Goal: Information Seeking & Learning: Learn about a topic

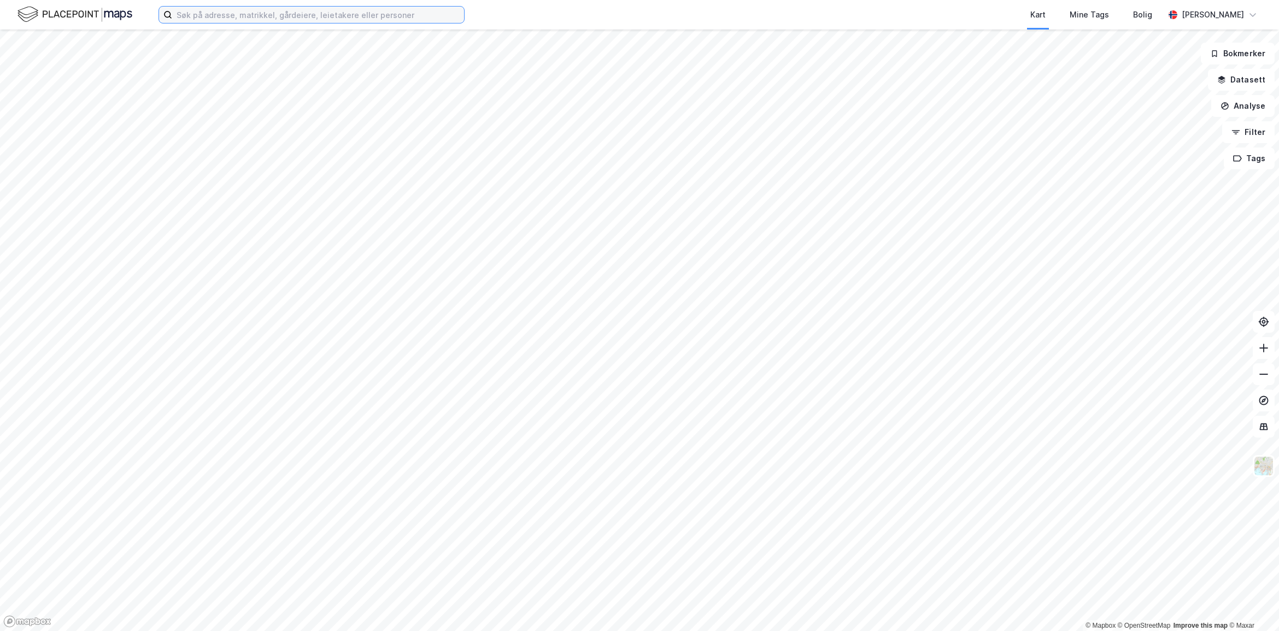
click at [241, 14] on input at bounding box center [318, 15] width 292 height 16
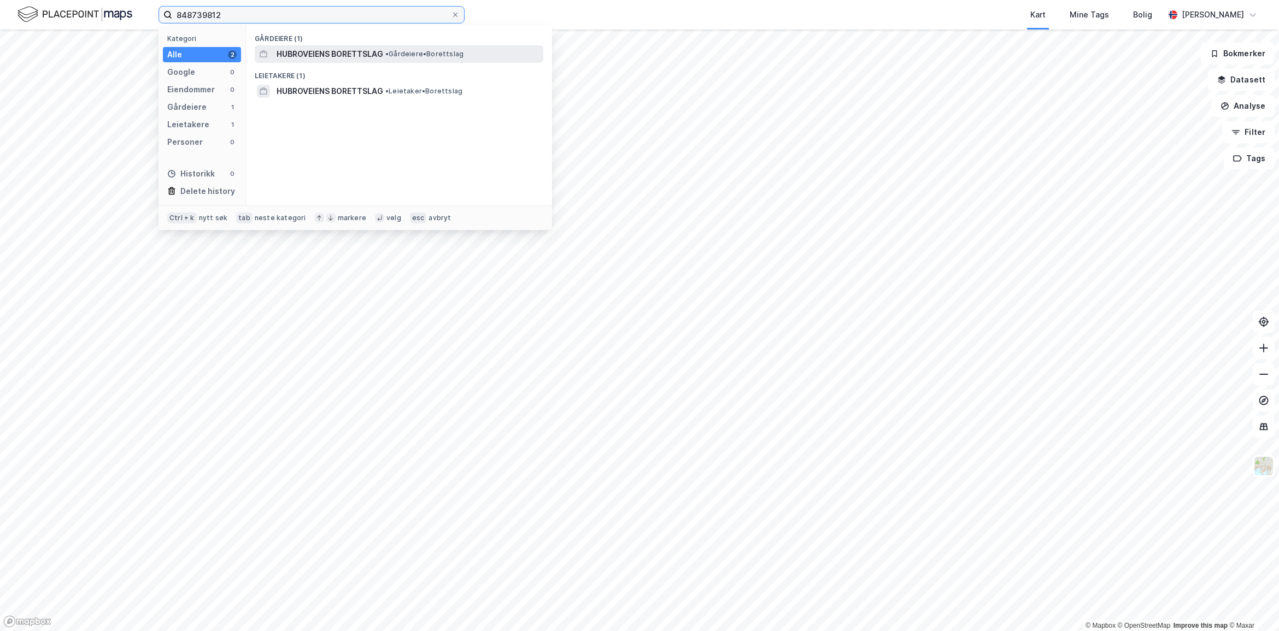
type input "848739812"
click at [411, 52] on span "• Gårdeiere • Borettslag" at bounding box center [424, 54] width 78 height 9
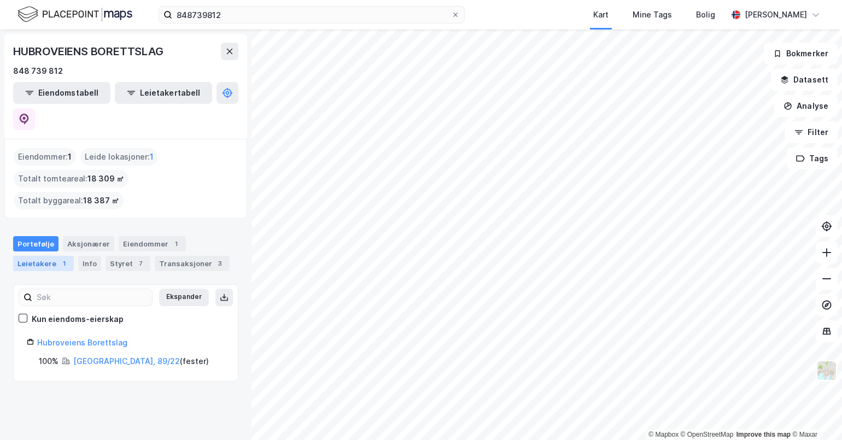
click at [31, 256] on div "Leietakere 1" at bounding box center [43, 263] width 61 height 15
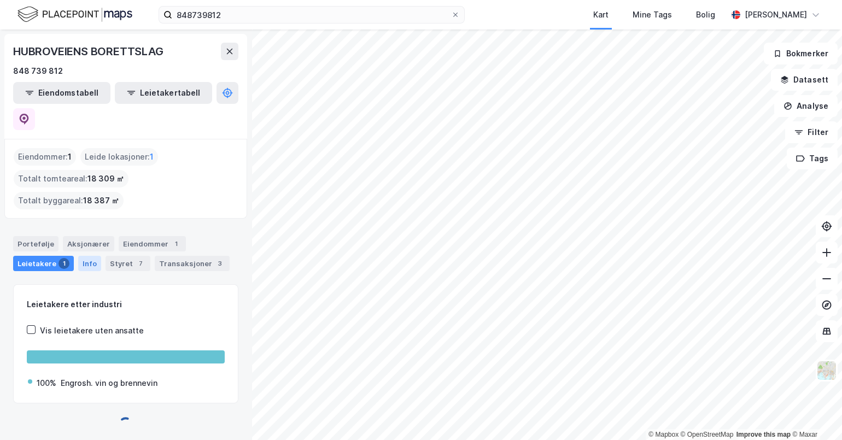
click at [84, 256] on div "Info" at bounding box center [89, 263] width 23 height 15
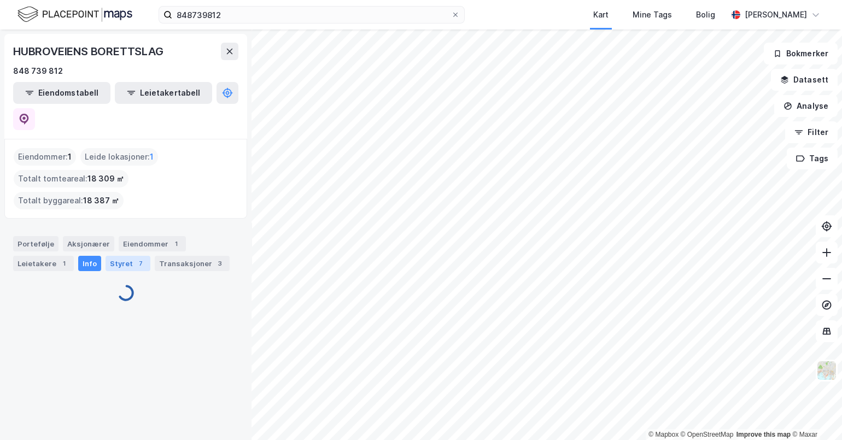
click at [125, 256] on div "Styret 7" at bounding box center [128, 263] width 45 height 15
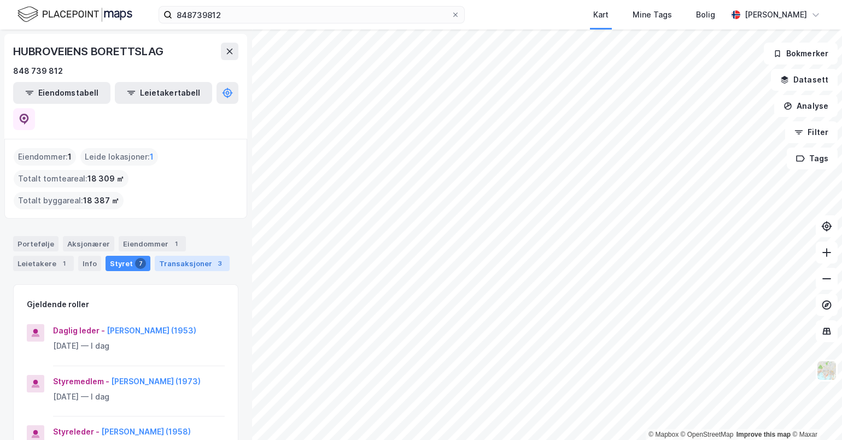
click at [167, 256] on div "Transaksjoner 3" at bounding box center [192, 263] width 75 height 15
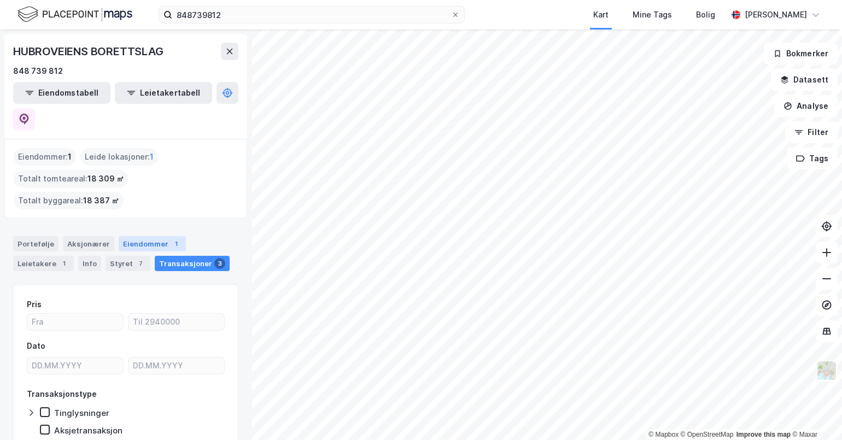
click at [138, 236] on div "Eiendommer 1" at bounding box center [152, 243] width 67 height 15
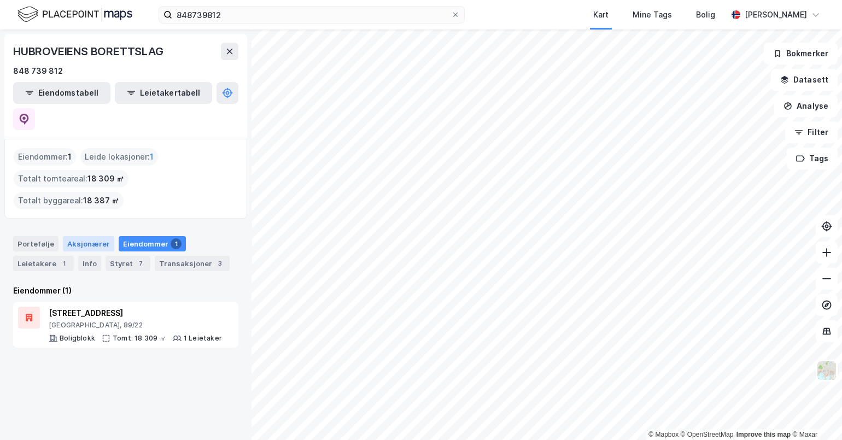
click at [97, 236] on div "Aksjonærer" at bounding box center [88, 243] width 51 height 15
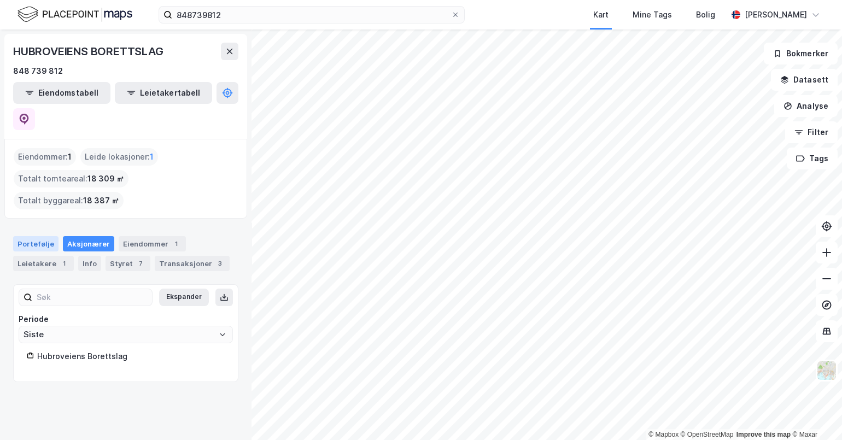
click at [26, 236] on div "Portefølje" at bounding box center [35, 243] width 45 height 15
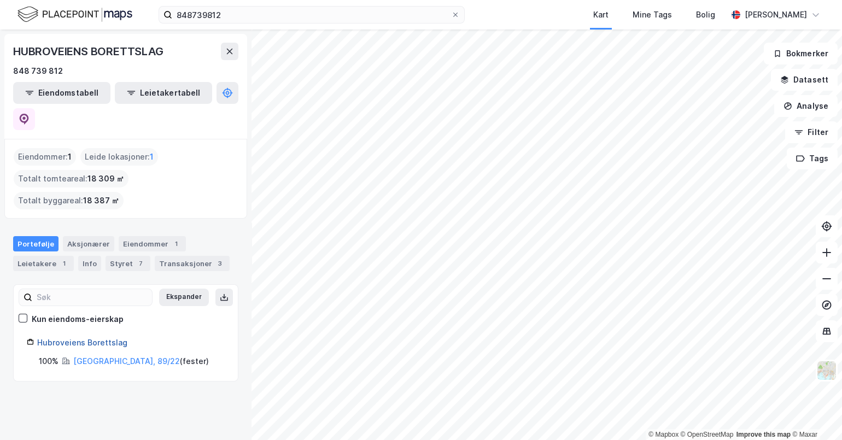
click at [88, 338] on link "Hubroveiens Borettslag" at bounding box center [82, 342] width 90 height 9
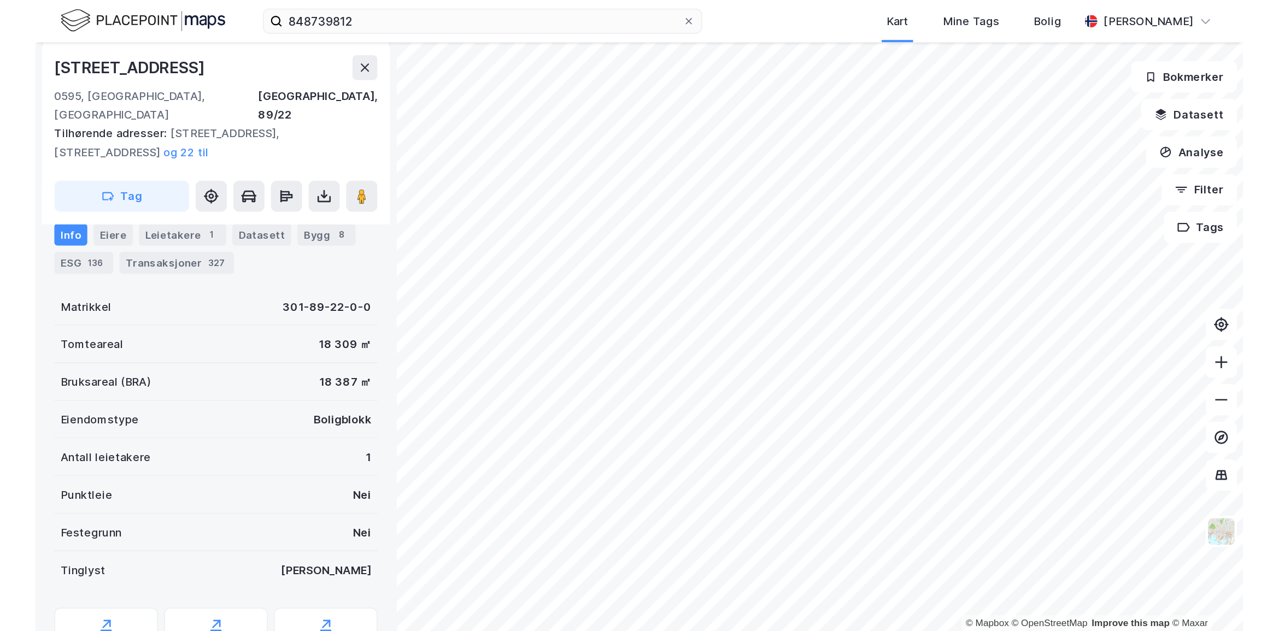
scroll to position [268, 0]
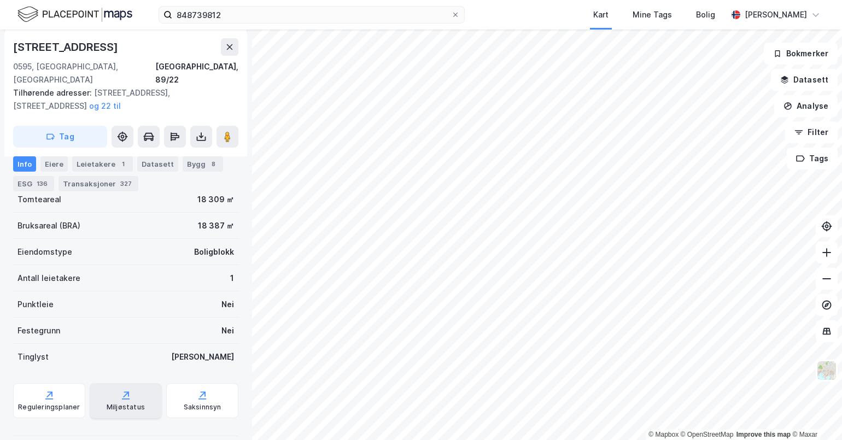
click at [110, 383] on div "Miljøstatus" at bounding box center [126, 400] width 72 height 35
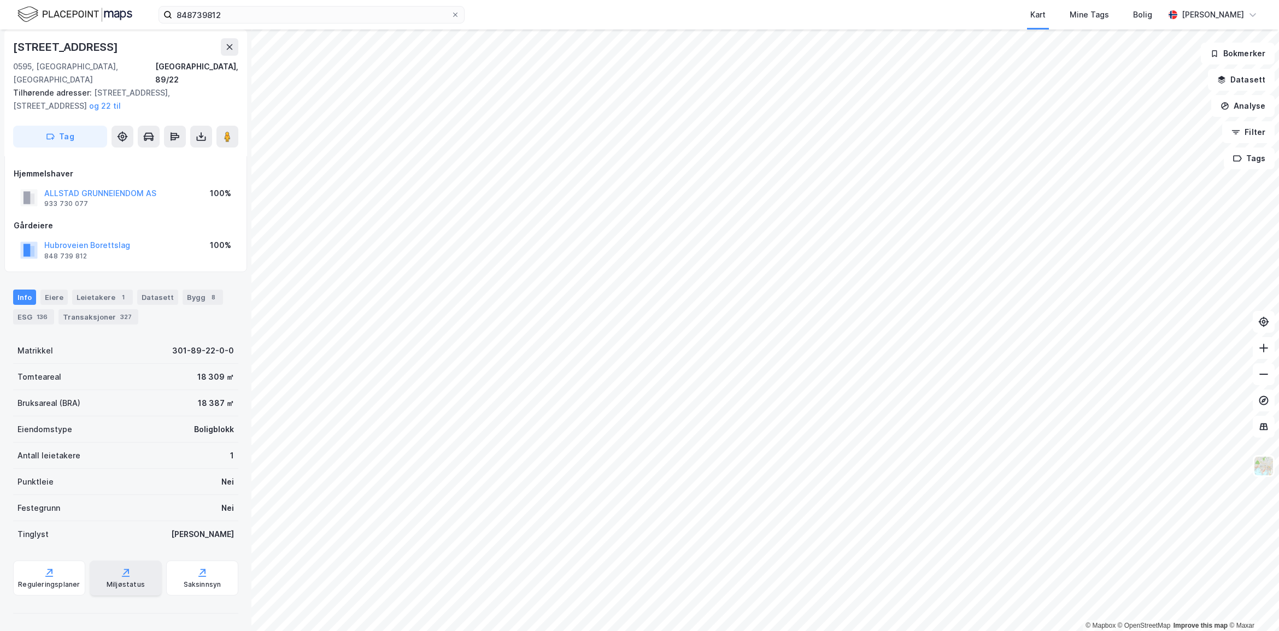
scroll to position [77, 0]
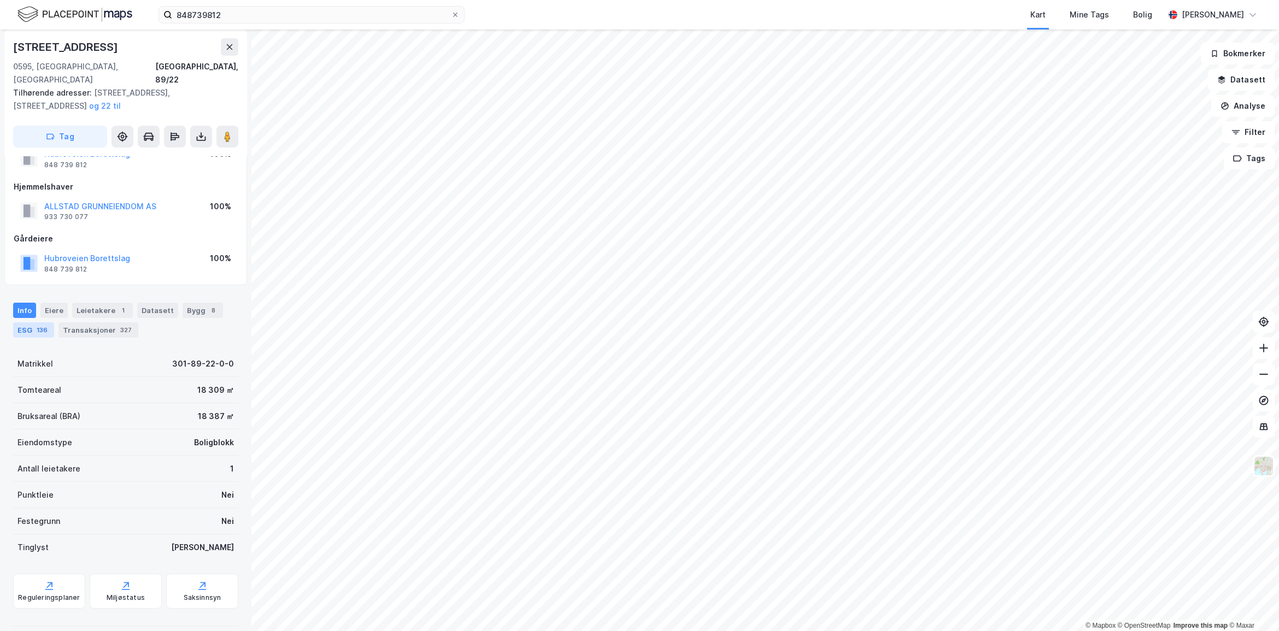
click at [36, 325] on div "136" at bounding box center [41, 330] width 15 height 11
